Goal: Register for event/course

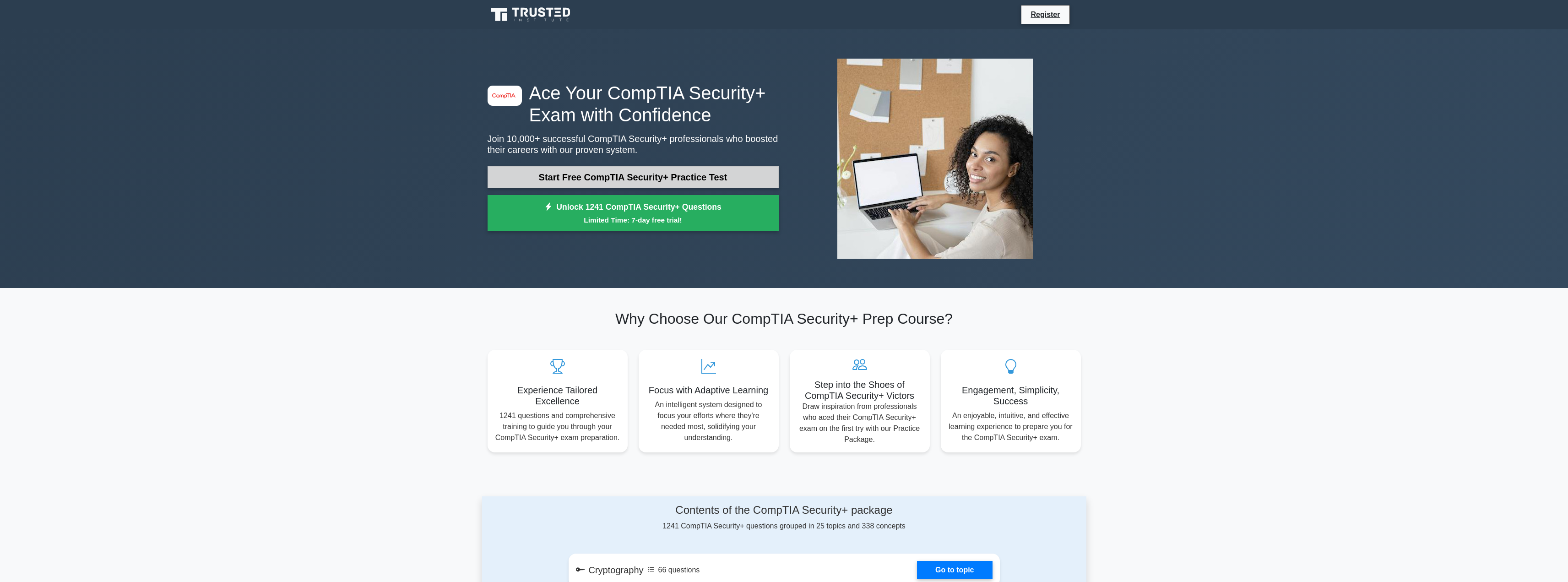
click at [641, 170] on link "Start Free CompTIA Security+ Practice Test" at bounding box center [633, 177] width 291 height 22
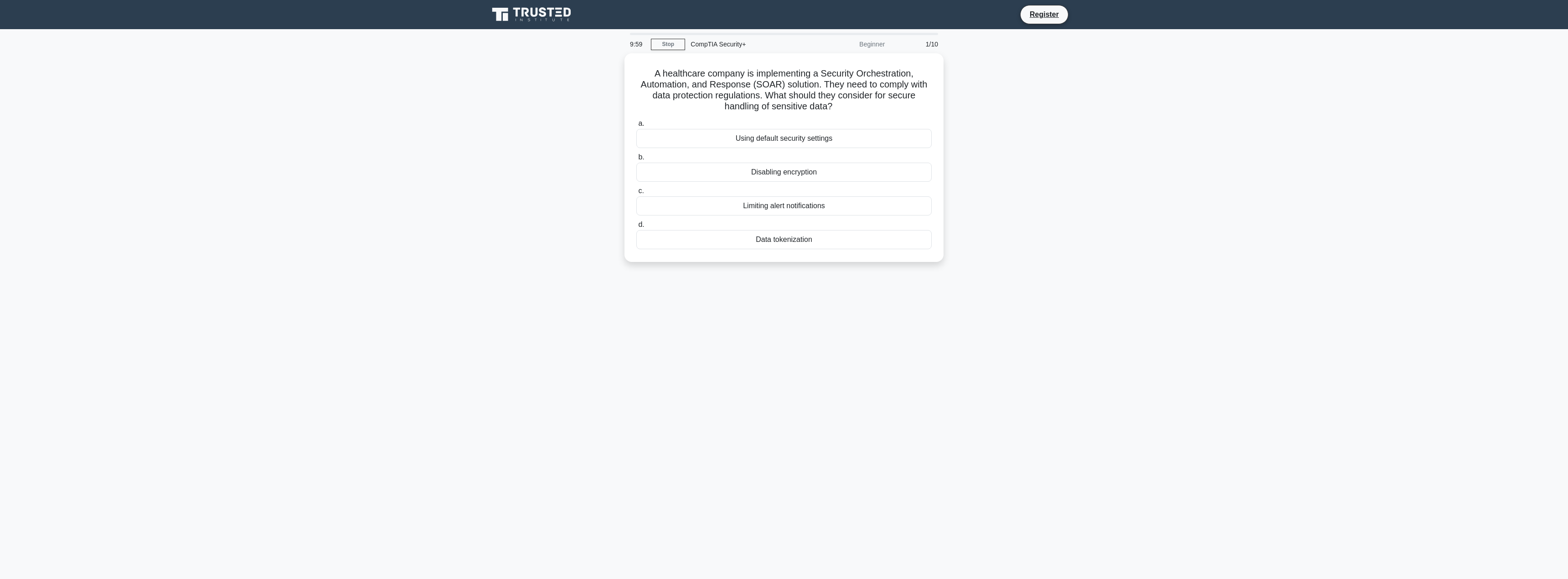
click at [441, 163] on main "9:59 Stop CompTIA Security+ Beginner 1/10 A healthcare company is implementing …" at bounding box center [784, 304] width 1568 height 550
